Goal: Information Seeking & Learning: Find specific fact

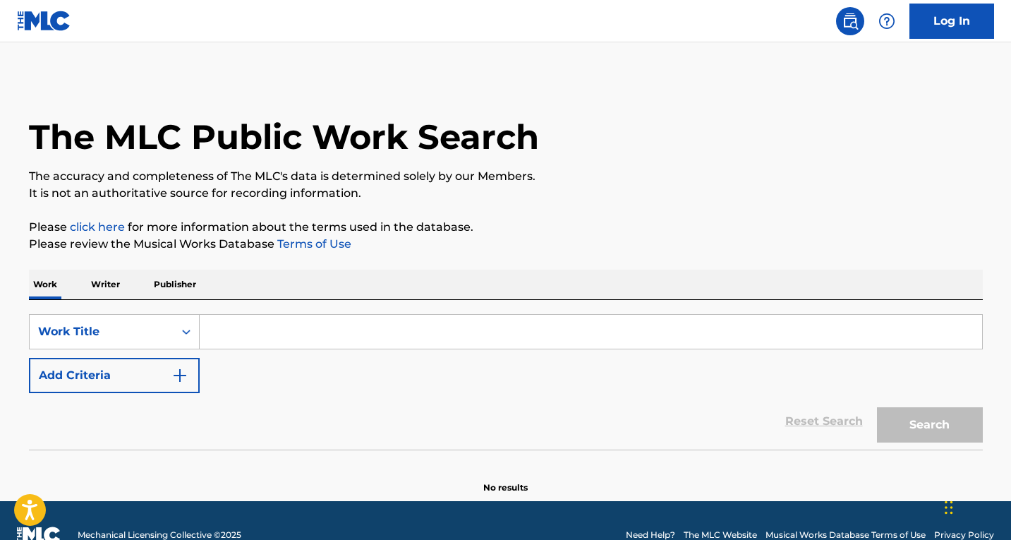
click at [225, 329] on input "Search Form" at bounding box center [591, 332] width 783 height 34
paste input "CANCION FAVORITA"
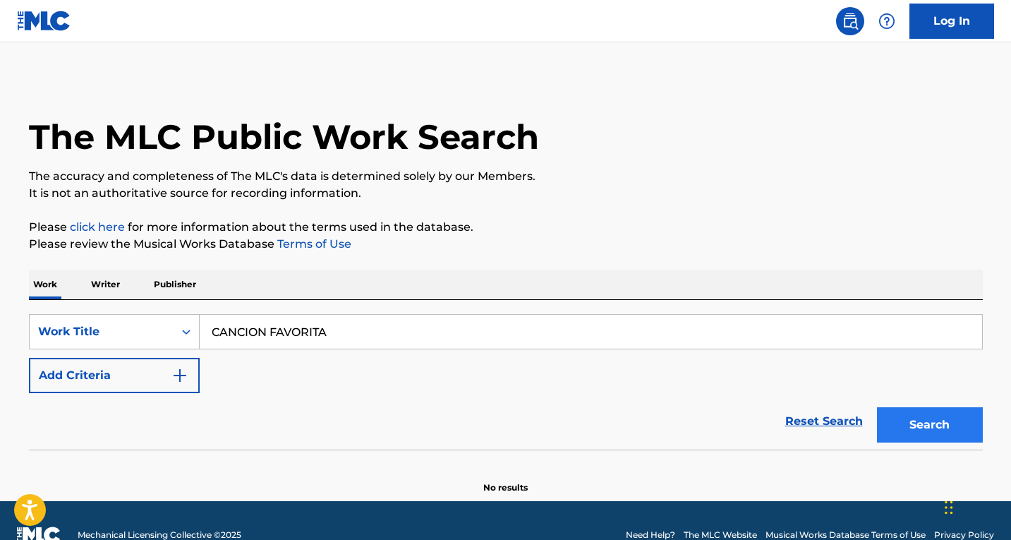
type input "CANCION FAVORITA"
click at [921, 416] on button "Search" at bounding box center [930, 424] width 106 height 35
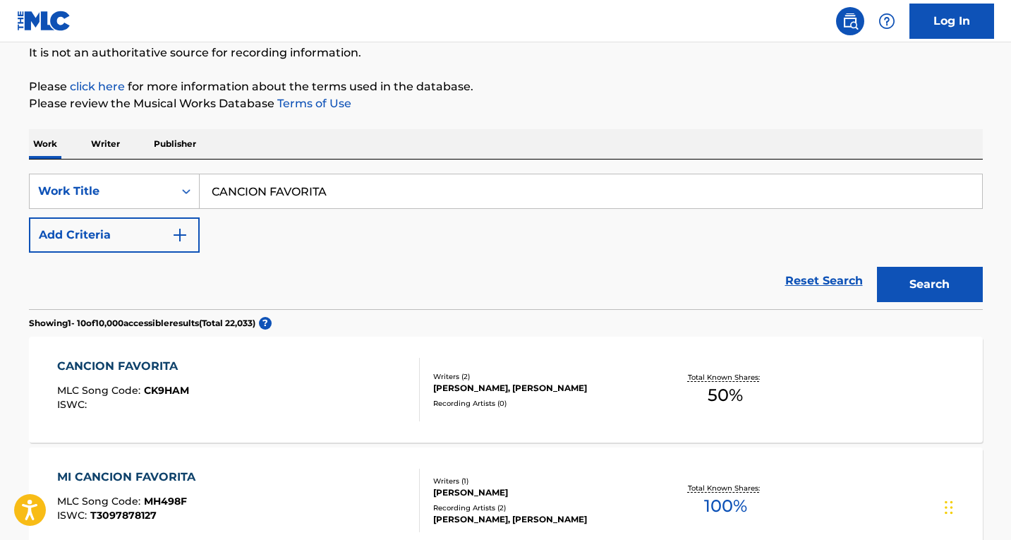
scroll to position [141, 0]
click at [275, 399] on div "CANCION FAVORITA MLC Song Code : CK9HAM ISWC :" at bounding box center [238, 389] width 363 height 64
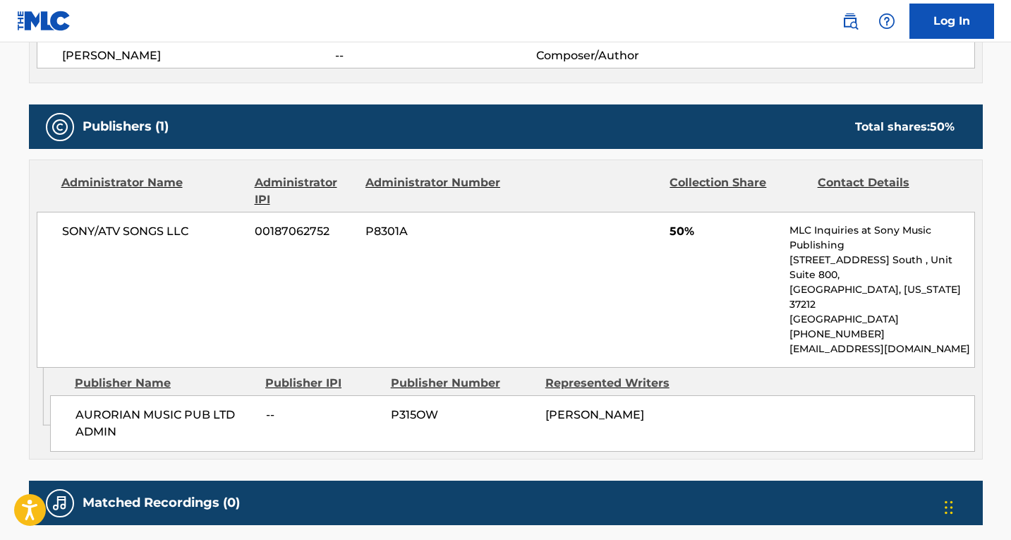
scroll to position [652, 0]
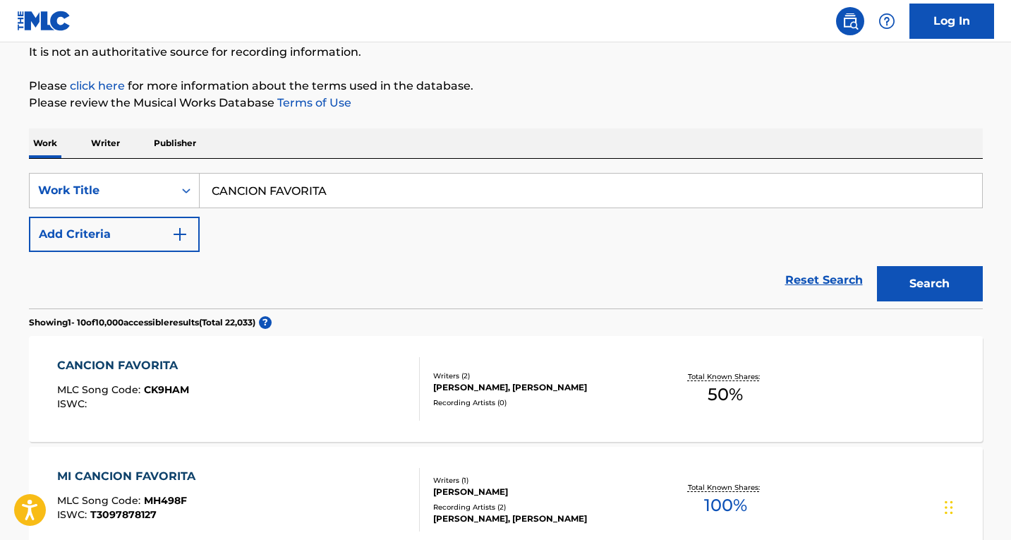
scroll to position [353, 0]
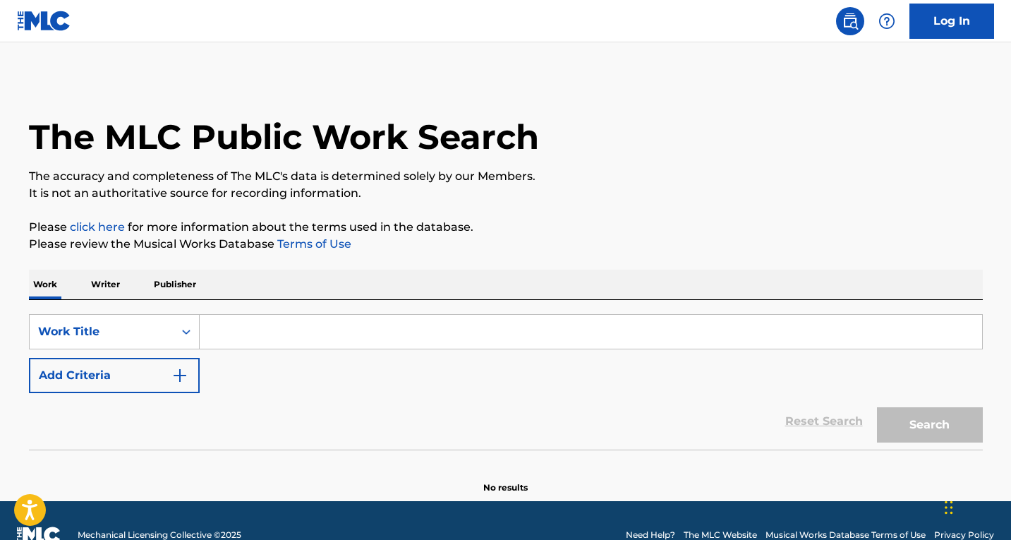
click at [314, 339] on input "Search Form" at bounding box center [591, 332] width 783 height 34
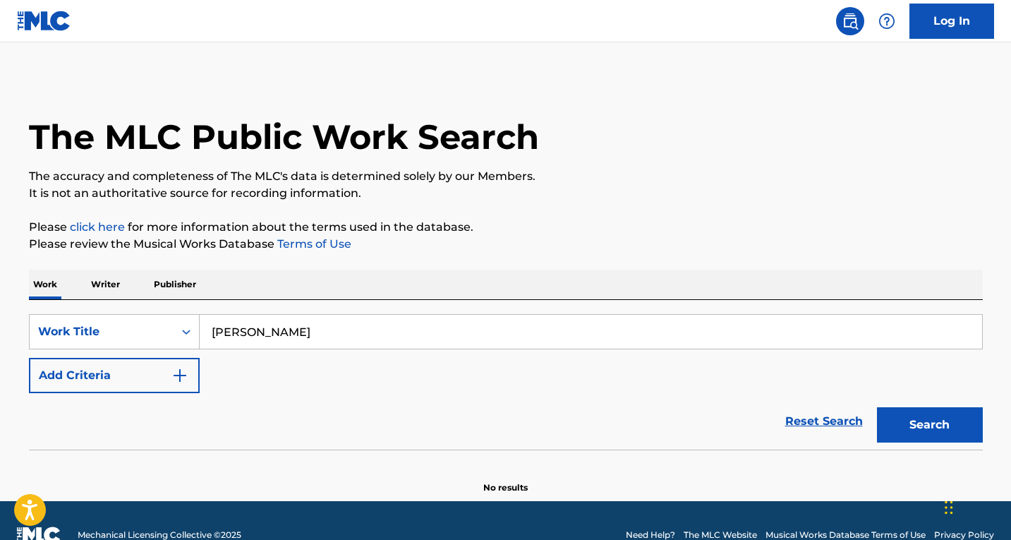
type input "mande mande"
click at [877, 407] on button "Search" at bounding box center [930, 424] width 106 height 35
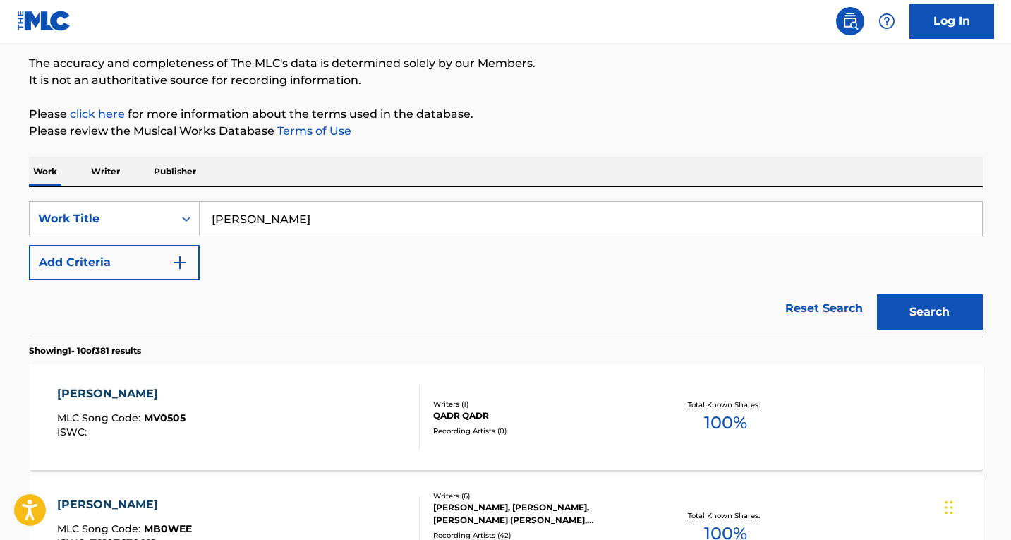
scroll to position [141, 0]
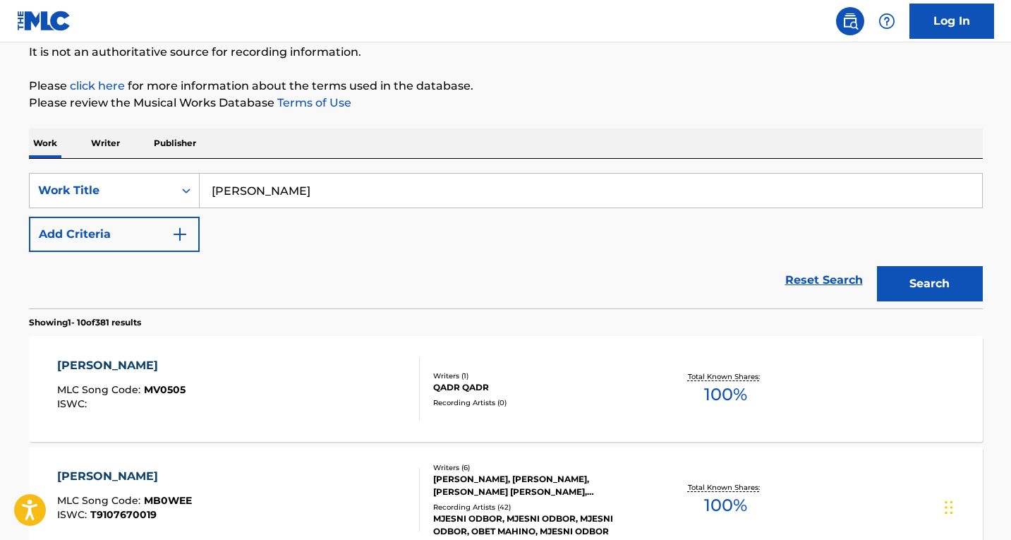
click at [255, 400] on div "MANDE MANDE MLC Song Code : MV0505 ISWC :" at bounding box center [238, 389] width 363 height 64
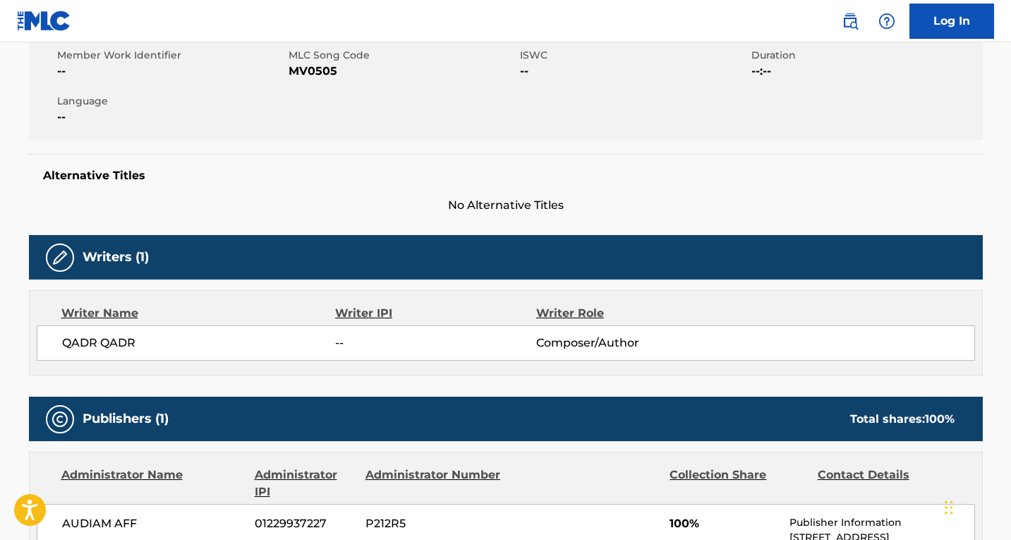
scroll to position [50, 0]
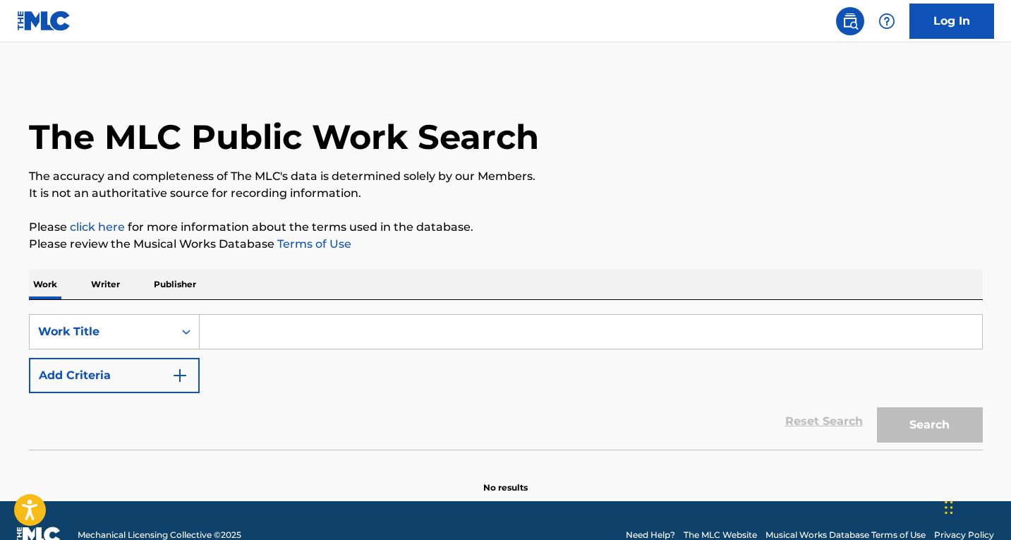
click at [255, 337] on input "Search Form" at bounding box center [591, 332] width 783 height 34
paste input "AGORA TA"
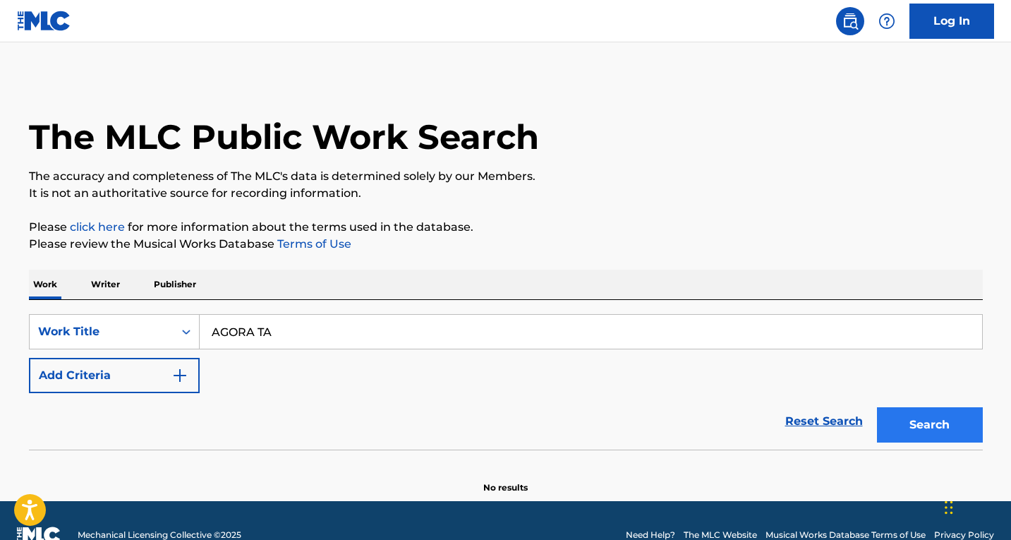
type input "AGORA TA"
click at [905, 424] on button "Search" at bounding box center [930, 424] width 106 height 35
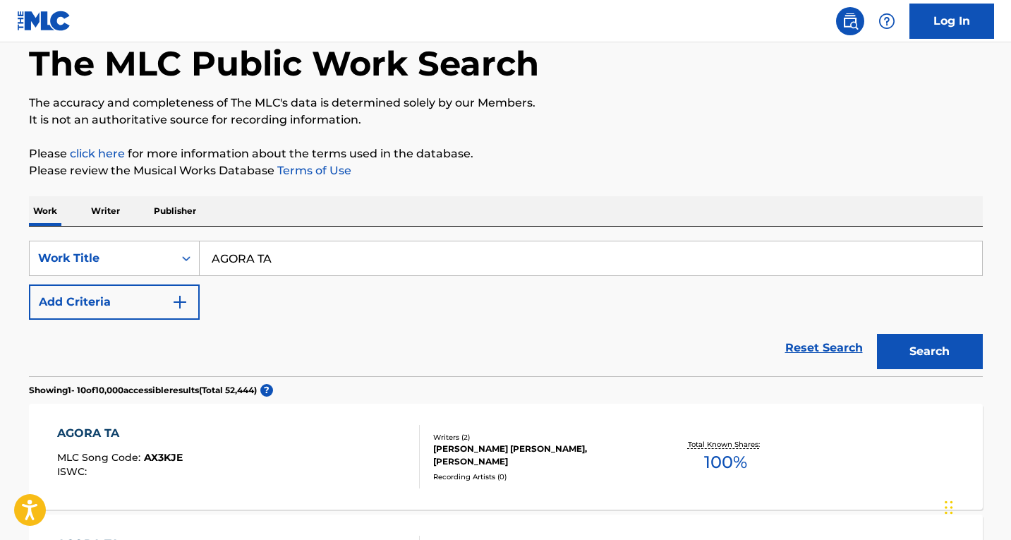
scroll to position [212, 0]
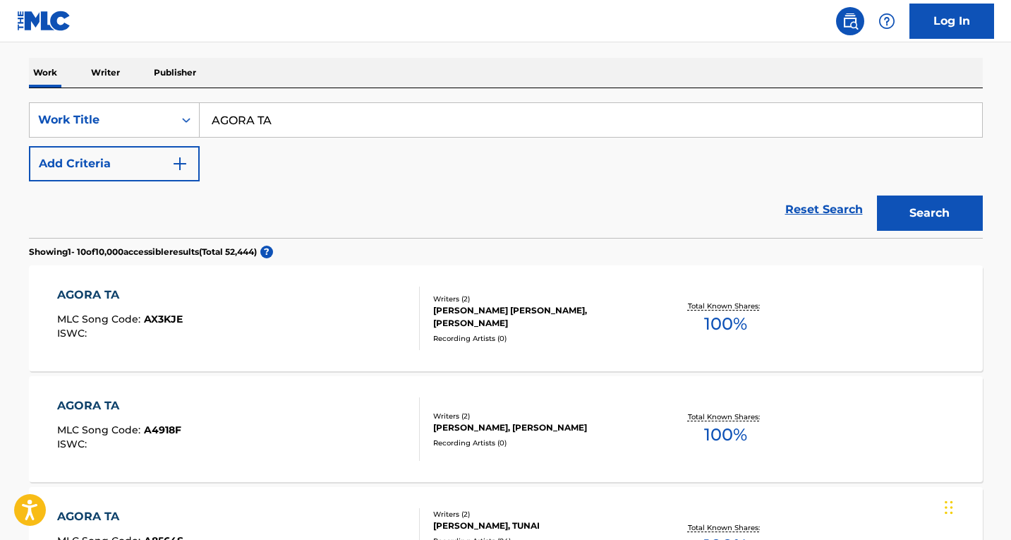
click at [266, 318] on div "AGORA TA MLC Song Code : AX3KJE ISWC :" at bounding box center [238, 319] width 363 height 64
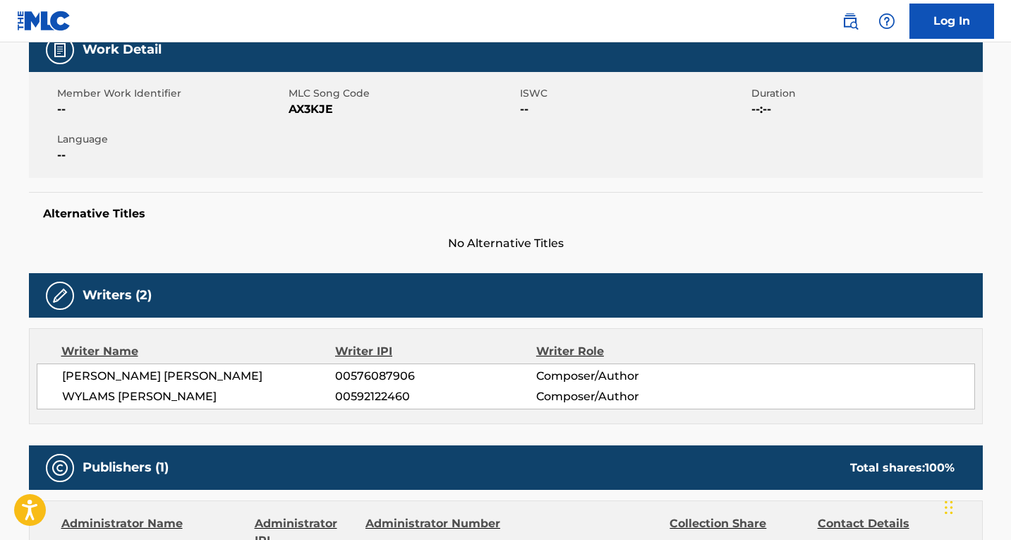
scroll to position [212, 0]
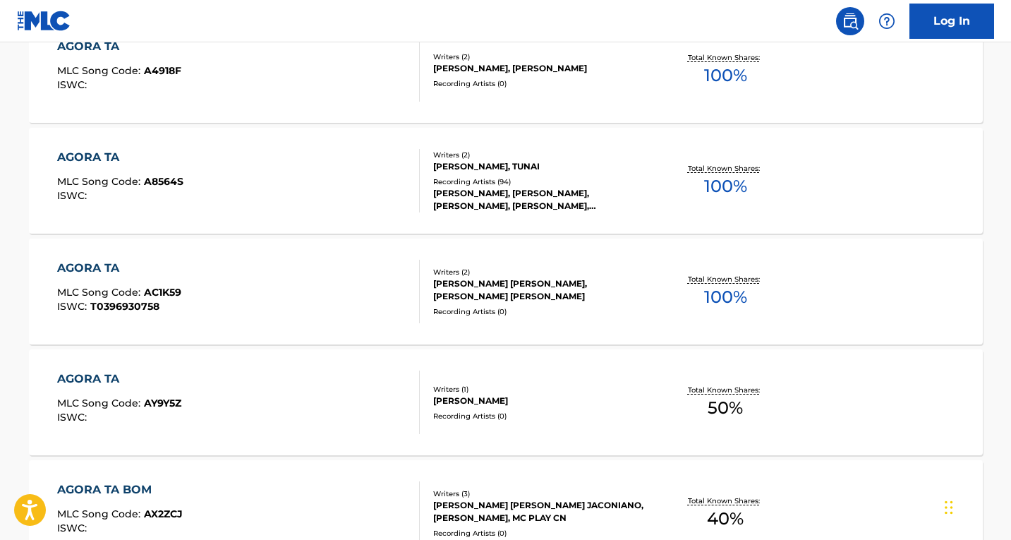
scroll to position [635, 0]
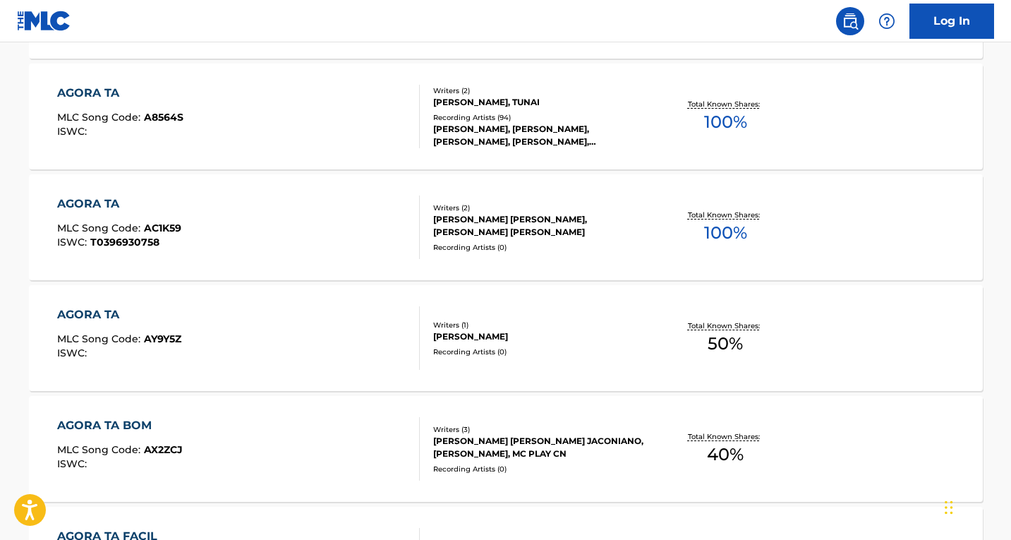
click at [350, 325] on div "AGORA TA MLC Song Code : AY9Y5Z ISWC :" at bounding box center [238, 338] width 363 height 64
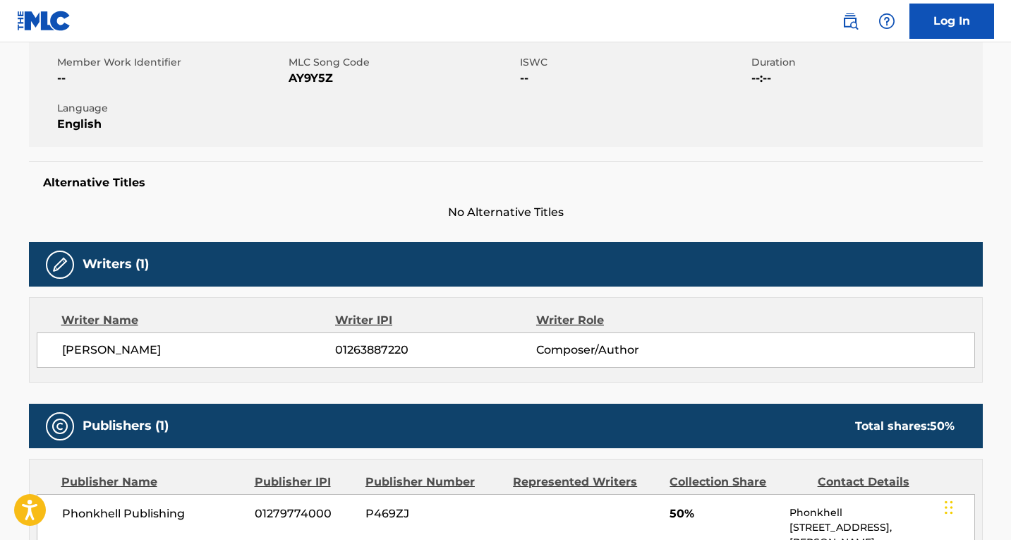
scroll to position [282, 0]
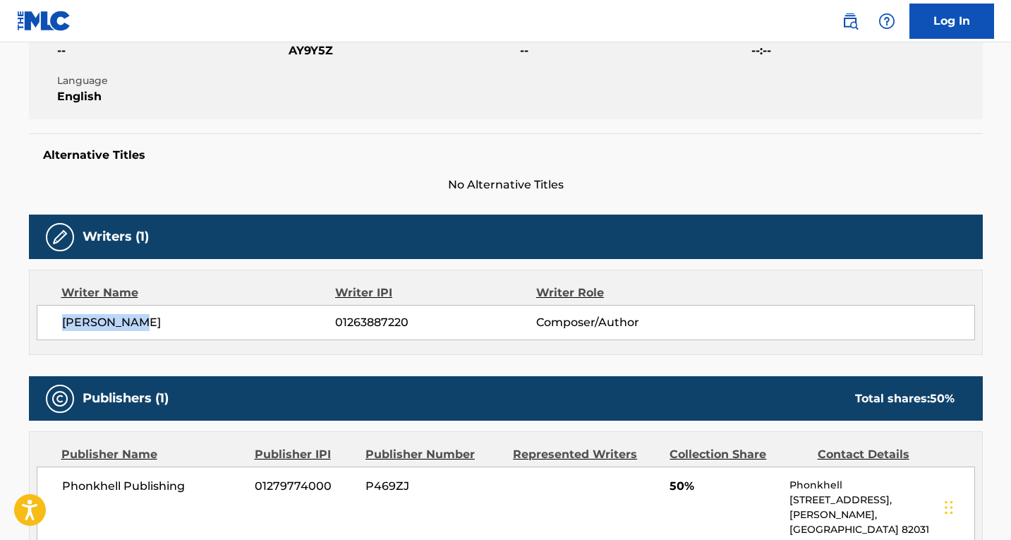
drag, startPoint x: 152, startPoint y: 322, endPoint x: 65, endPoint y: 324, distance: 87.5
click at [65, 324] on span "[PERSON_NAME]" at bounding box center [199, 322] width 274 height 17
copy span "[PERSON_NAME]"
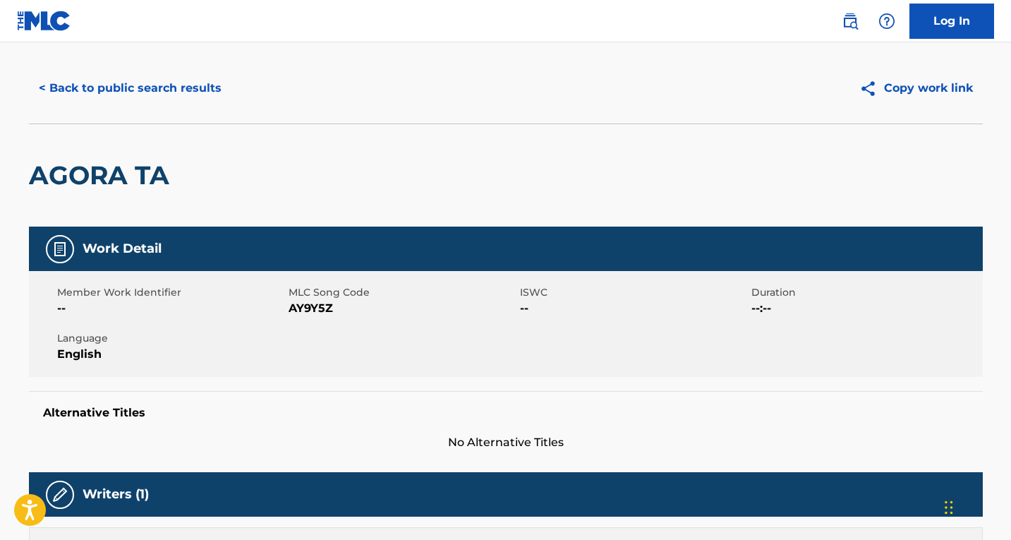
scroll to position [0, 0]
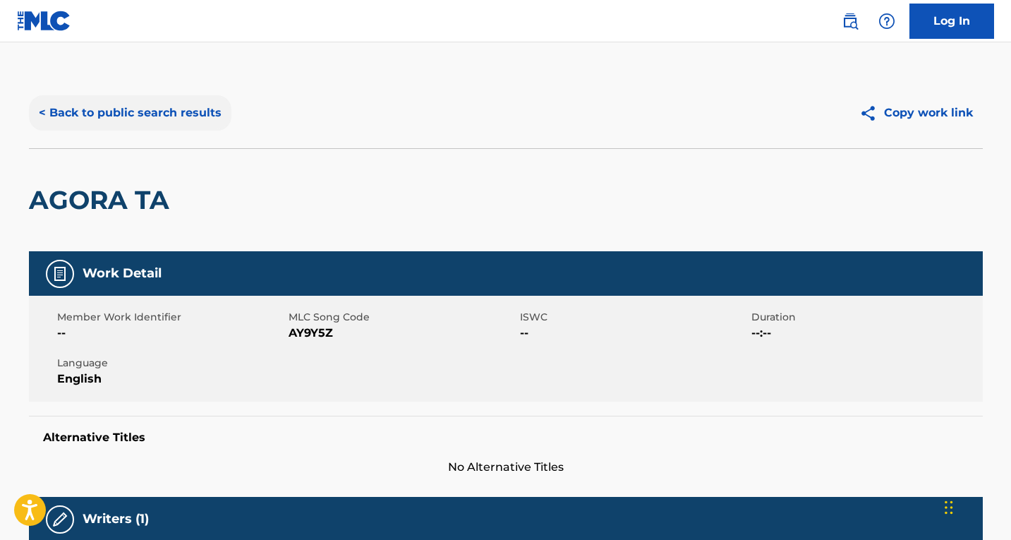
click at [71, 127] on button "< Back to public search results" at bounding box center [130, 112] width 203 height 35
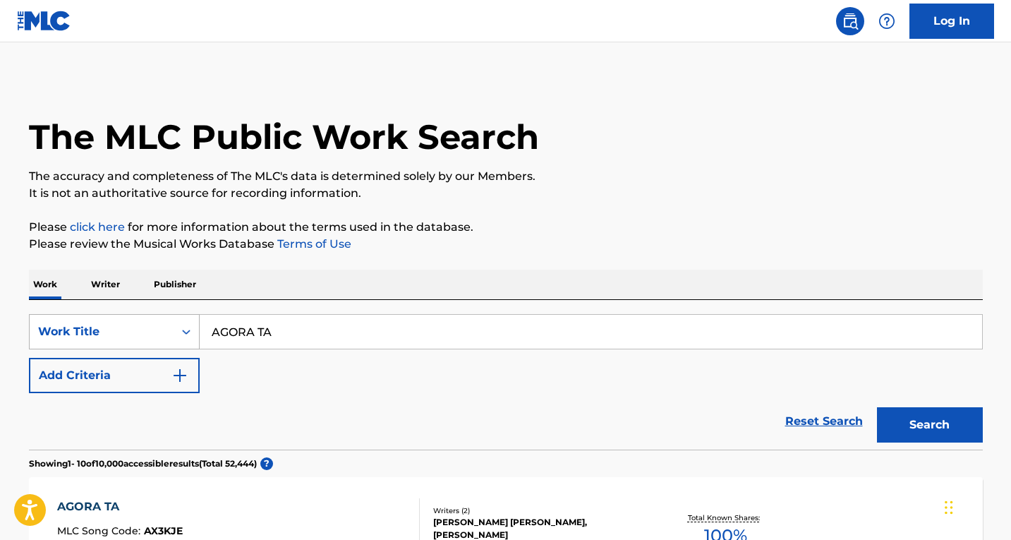
click at [147, 335] on div "Work Title" at bounding box center [114, 331] width 171 height 35
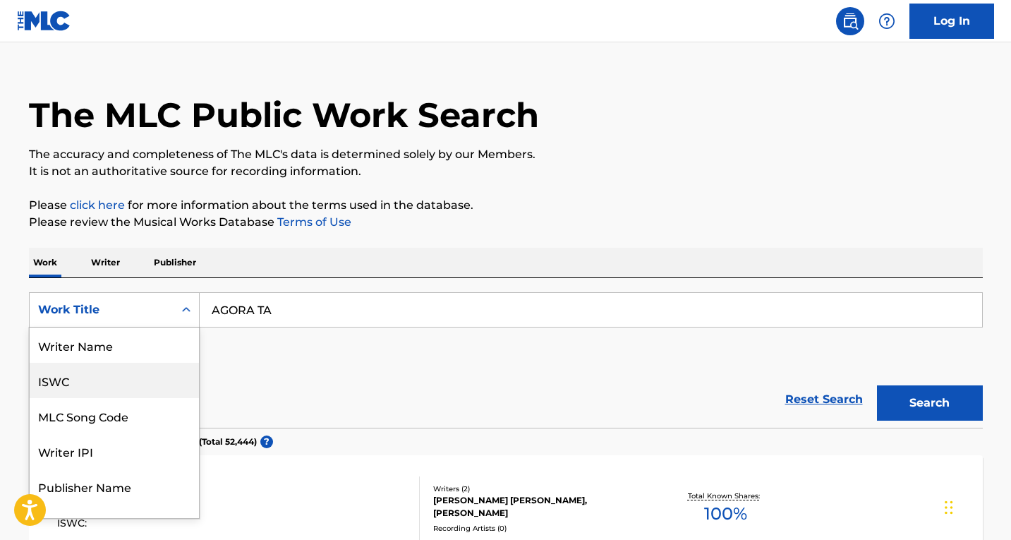
click at [119, 351] on div "Writer Name" at bounding box center [114, 344] width 169 height 35
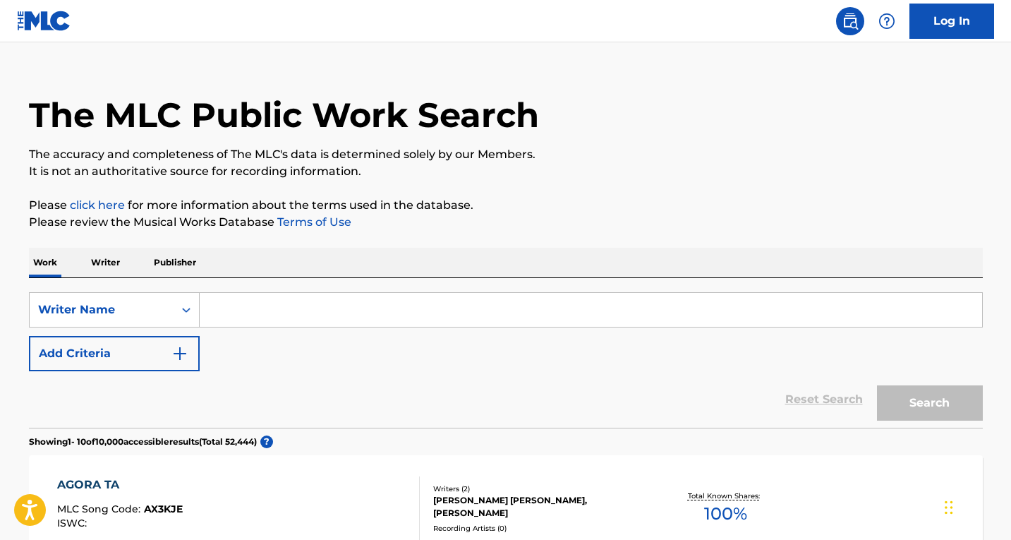
click at [233, 306] on input "Search Form" at bounding box center [591, 310] width 783 height 34
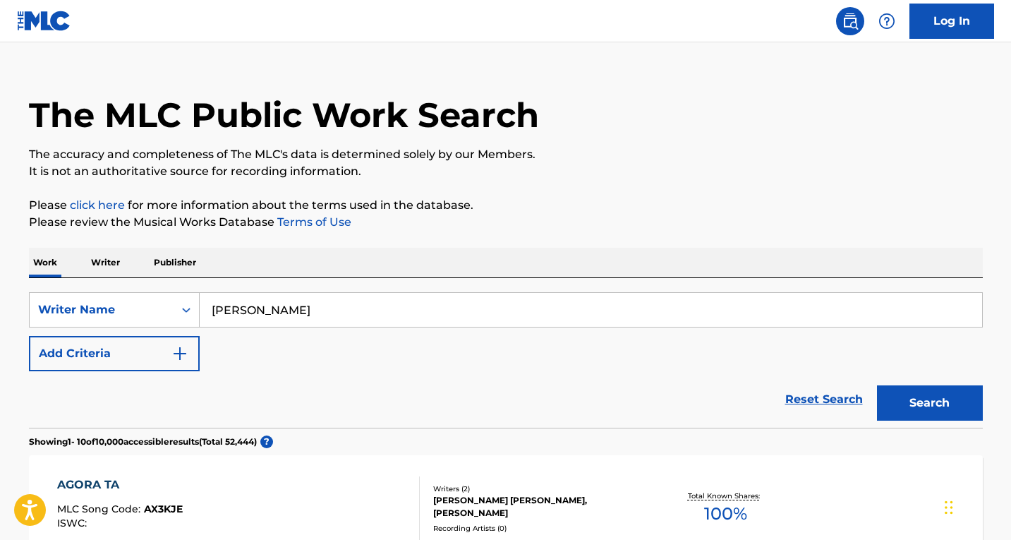
type input "[PERSON_NAME]"
click at [877, 385] on button "Search" at bounding box center [930, 402] width 106 height 35
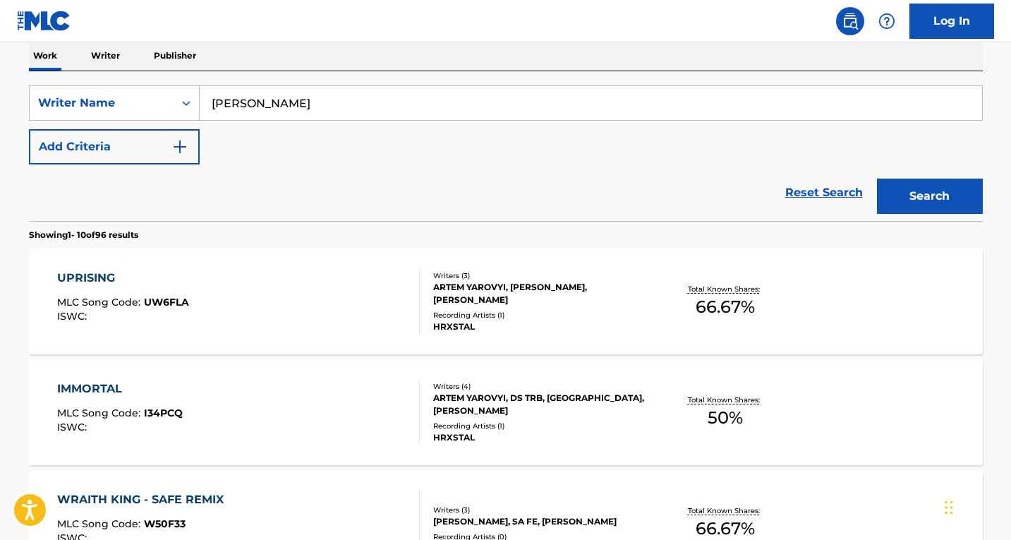
scroll to position [234, 0]
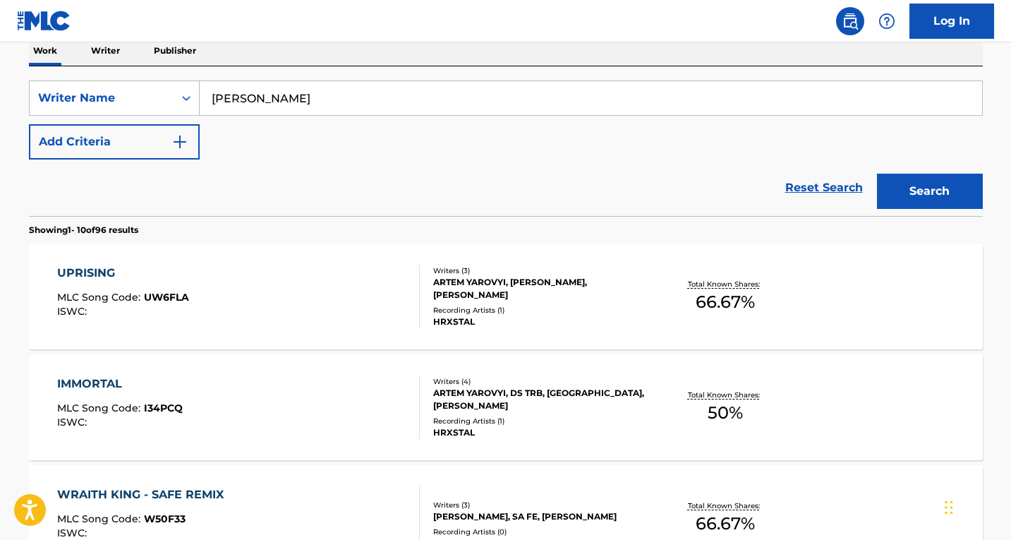
click at [277, 287] on div "UPRISING MLC Song Code : UW6FLA ISWC :" at bounding box center [238, 297] width 363 height 64
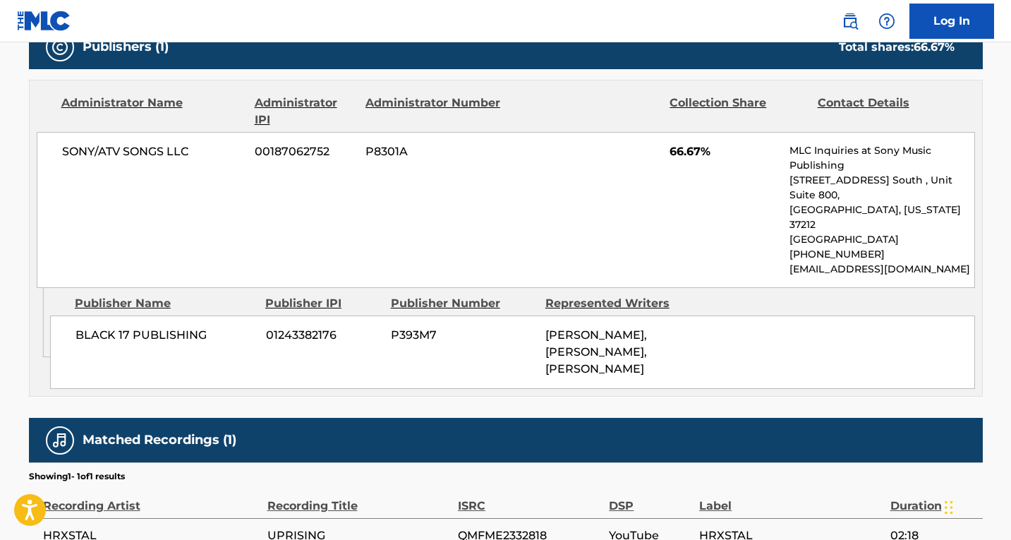
scroll to position [735, 0]
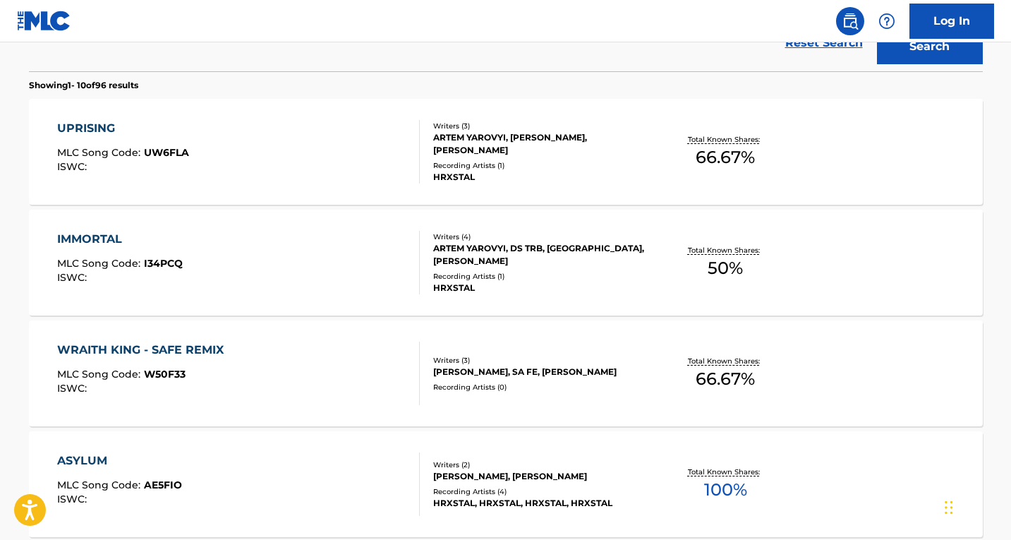
scroll to position [445, 0]
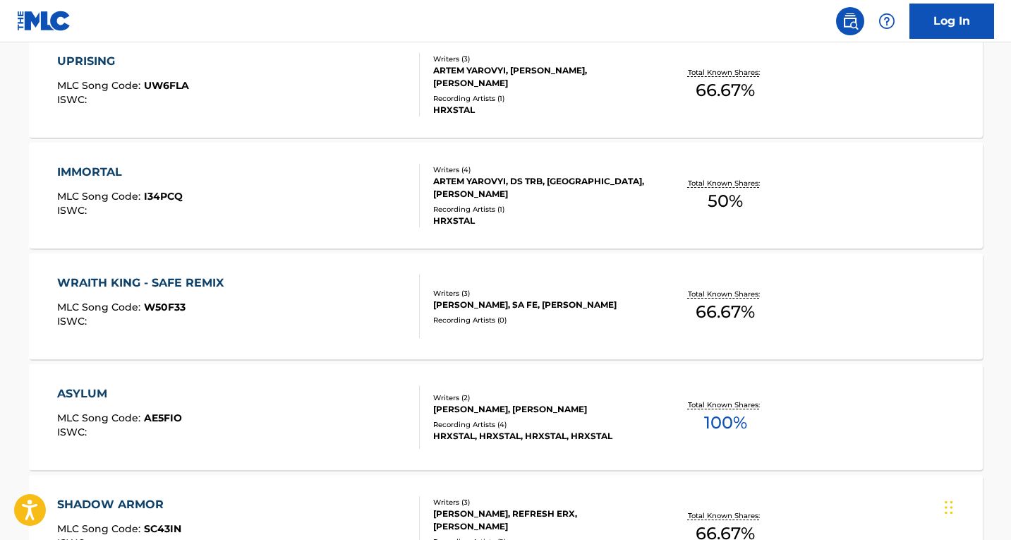
click at [224, 183] on div "IMMORTAL MLC Song Code : I34PCQ ISWC :" at bounding box center [238, 196] width 363 height 64
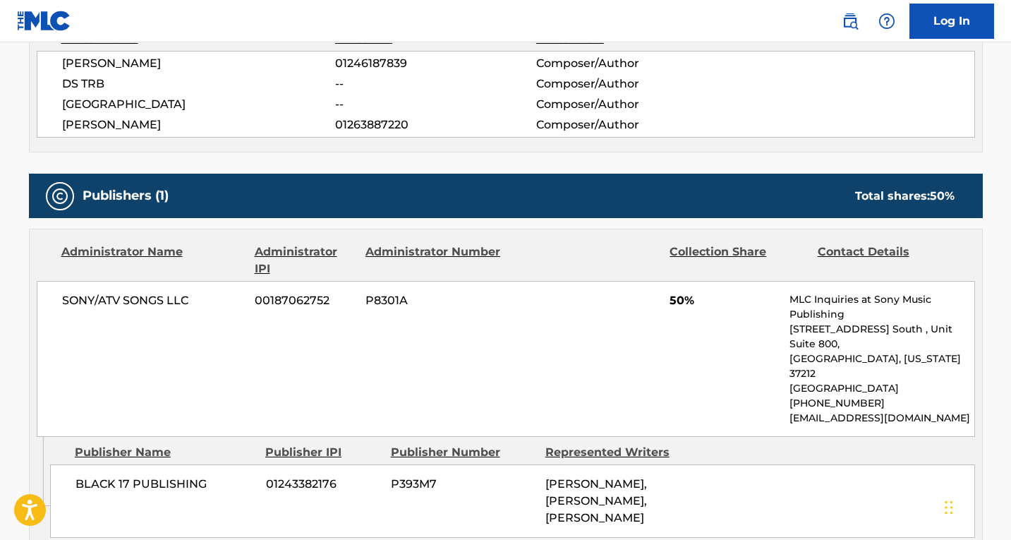
scroll to position [565, 0]
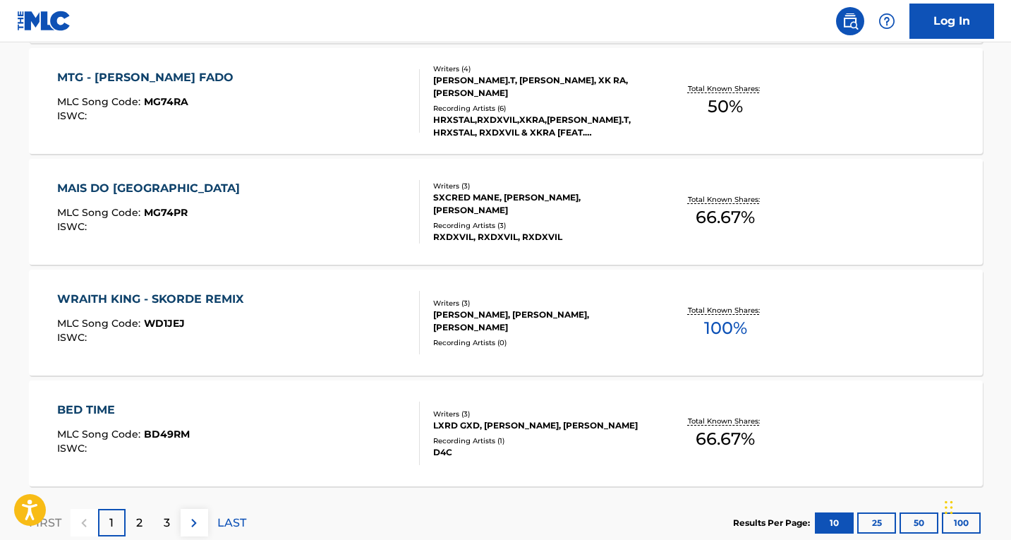
scroll to position [1117, 0]
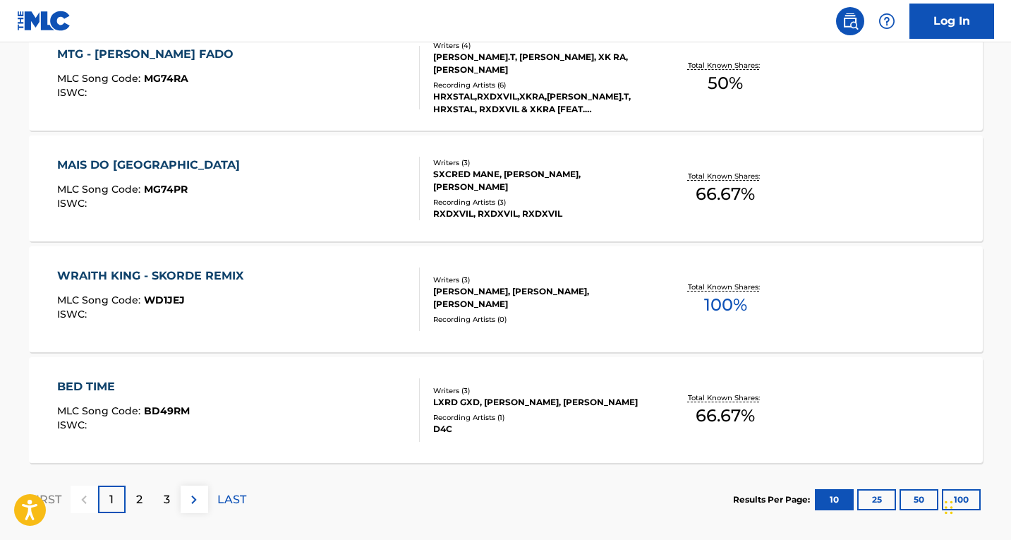
click at [279, 169] on div "MAIS DO BRAZIL MLC Song Code : MG74PR ISWC :" at bounding box center [238, 189] width 363 height 64
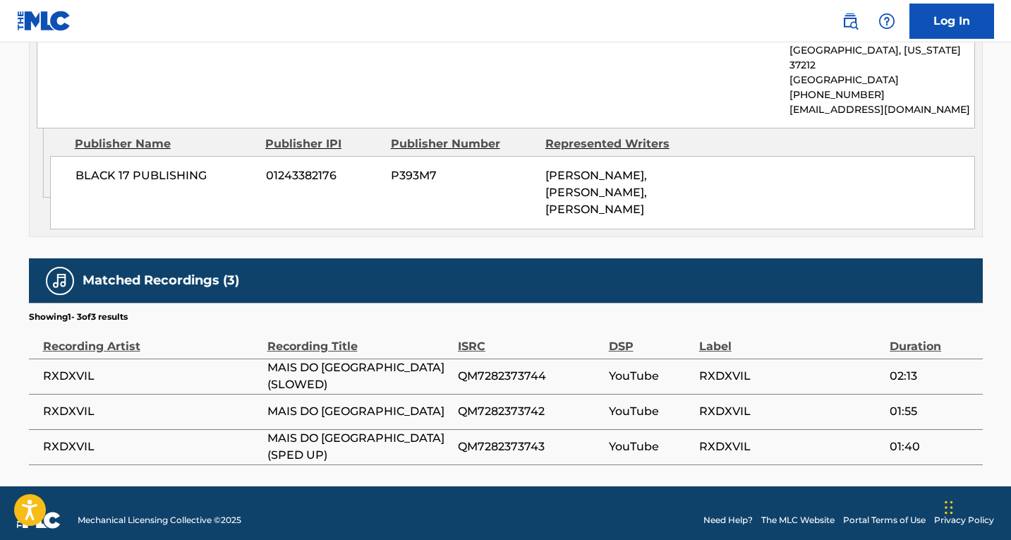
scroll to position [857, 0]
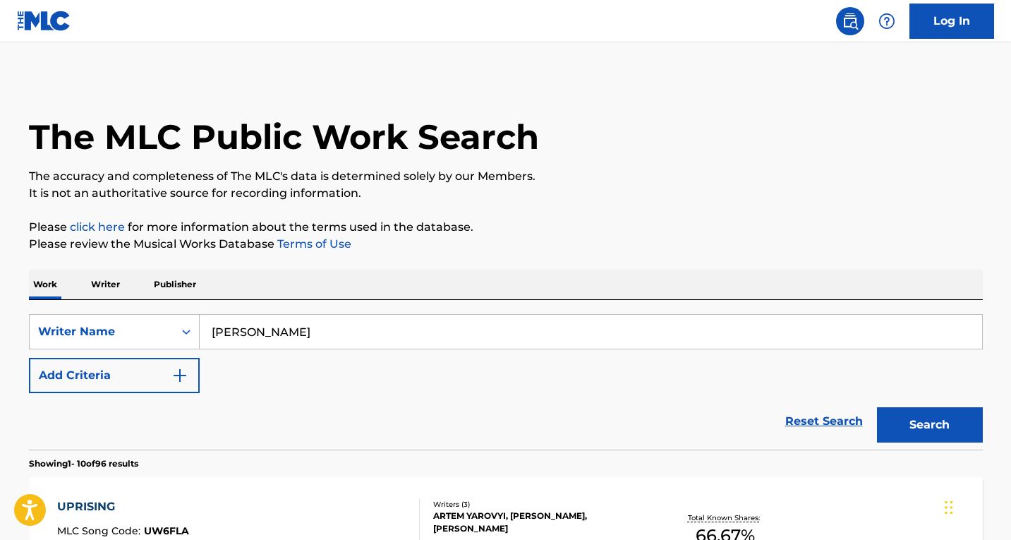
click at [293, 338] on input "[PERSON_NAME]" at bounding box center [591, 332] width 783 height 34
click at [294, 337] on input "[PERSON_NAME]" at bounding box center [591, 332] width 783 height 34
click at [146, 320] on div "Writer Name" at bounding box center [102, 331] width 144 height 27
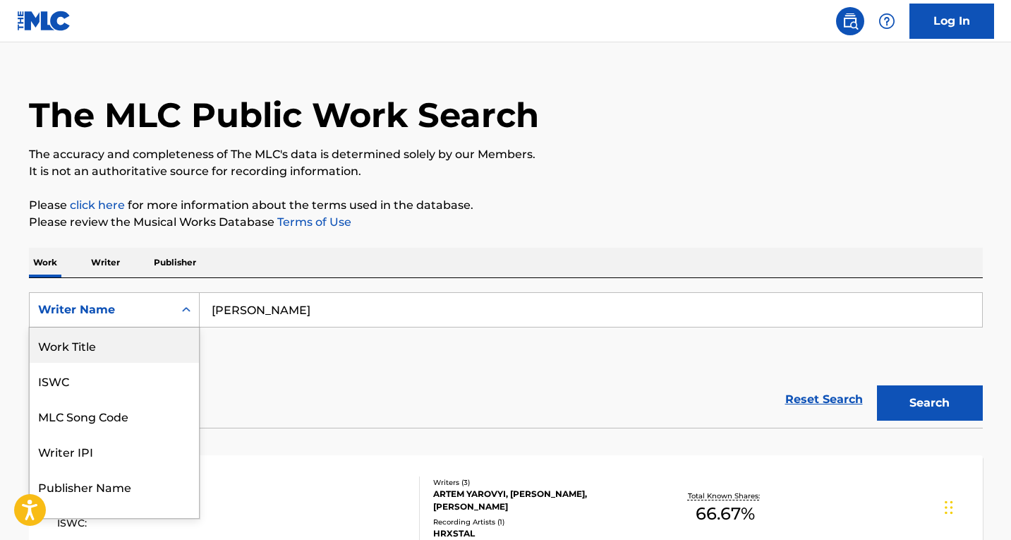
click at [115, 348] on div "Work Title" at bounding box center [114, 344] width 169 height 35
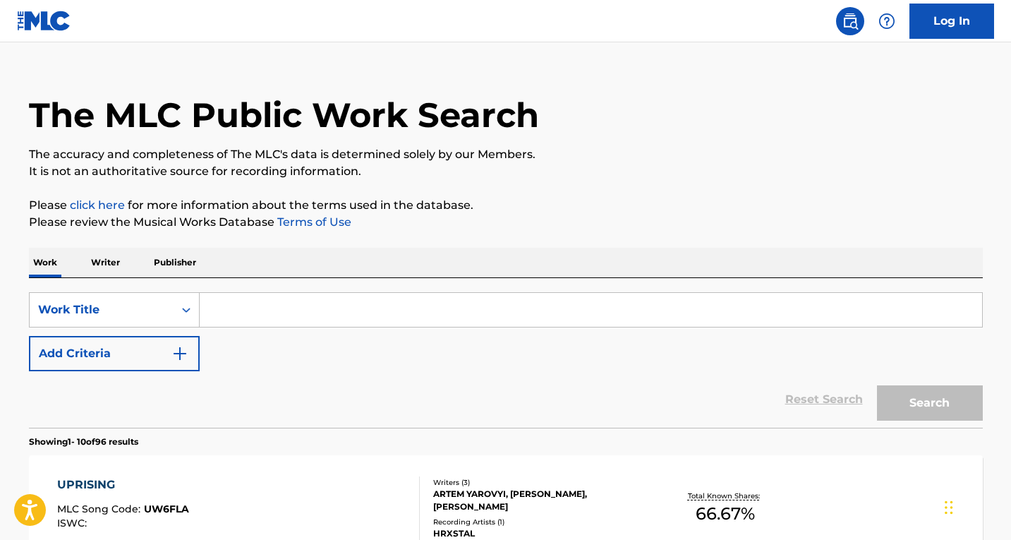
click at [258, 311] on input "Search Form" at bounding box center [591, 310] width 783 height 34
paste input "ELA ME ODEIA"
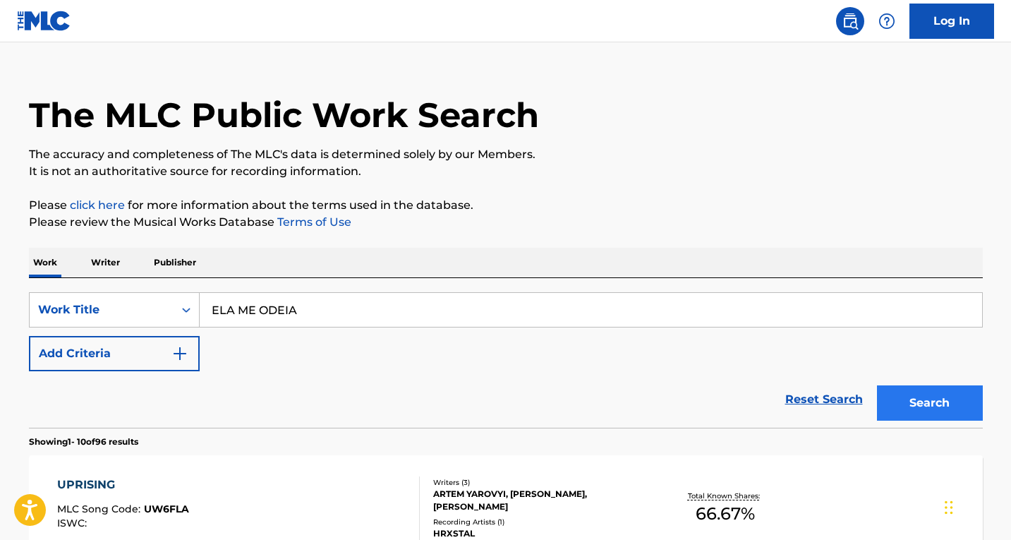
type input "ELA ME ODEIA"
click at [890, 407] on button "Search" at bounding box center [930, 402] width 106 height 35
